Goal: Task Accomplishment & Management: Complete application form

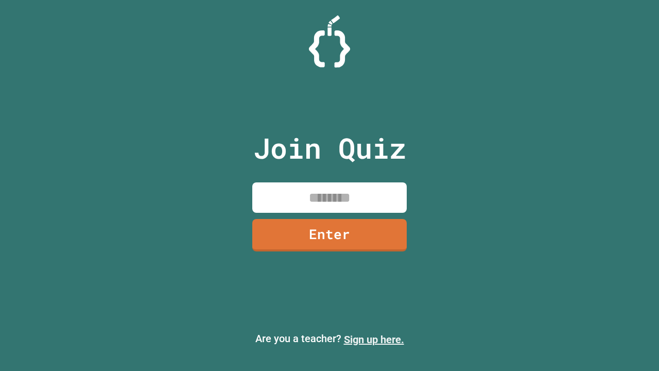
click at [374, 340] on link "Sign up here." at bounding box center [374, 339] width 60 height 12
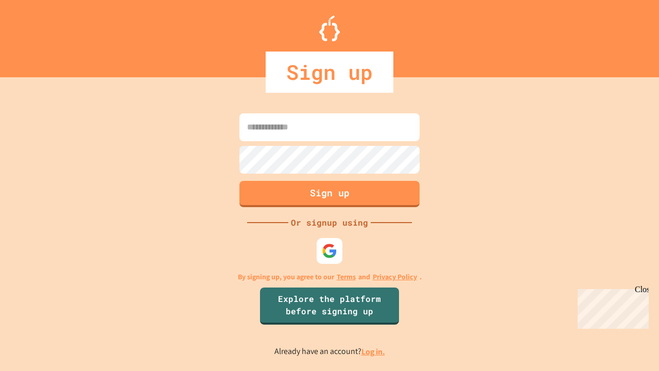
click at [374, 351] on link "Log in." at bounding box center [374, 351] width 24 height 11
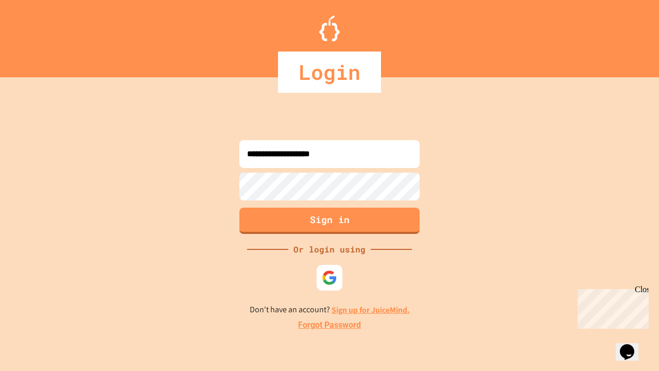
type input "**********"
